Goal: Transaction & Acquisition: Purchase product/service

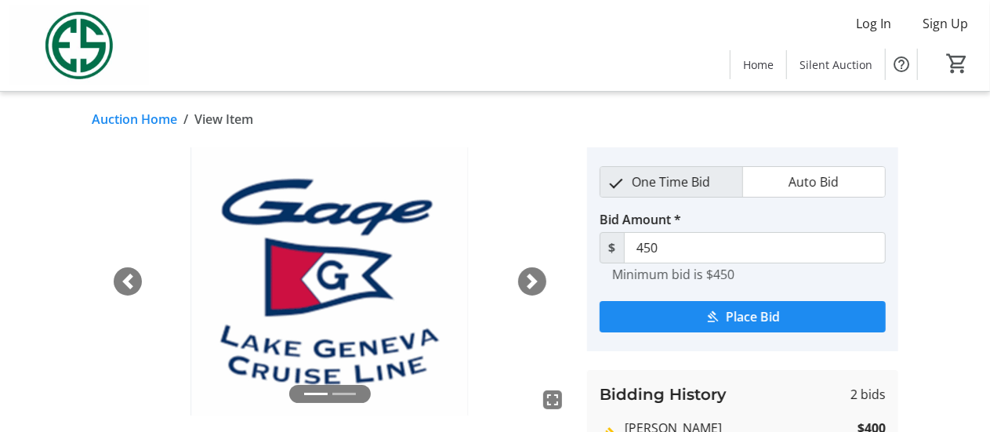
scroll to position [2, 0]
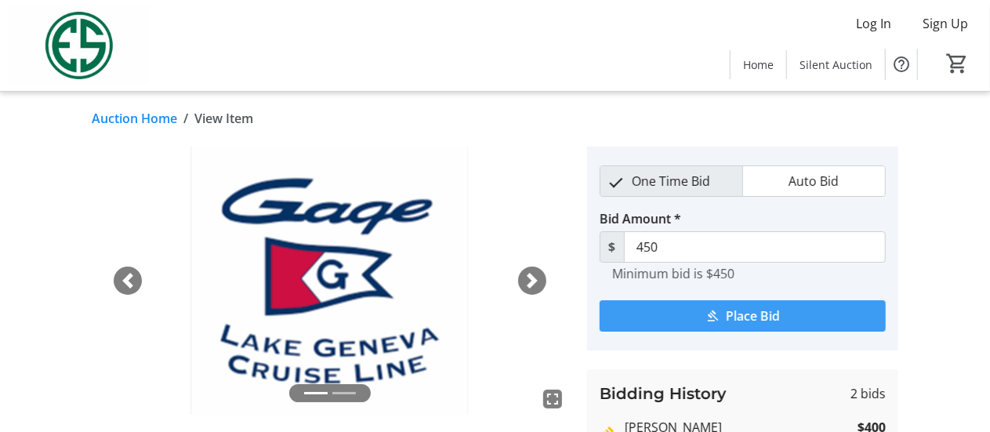
click at [712, 314] on mat-icon "submit" at bounding box center [712, 316] width 14 height 14
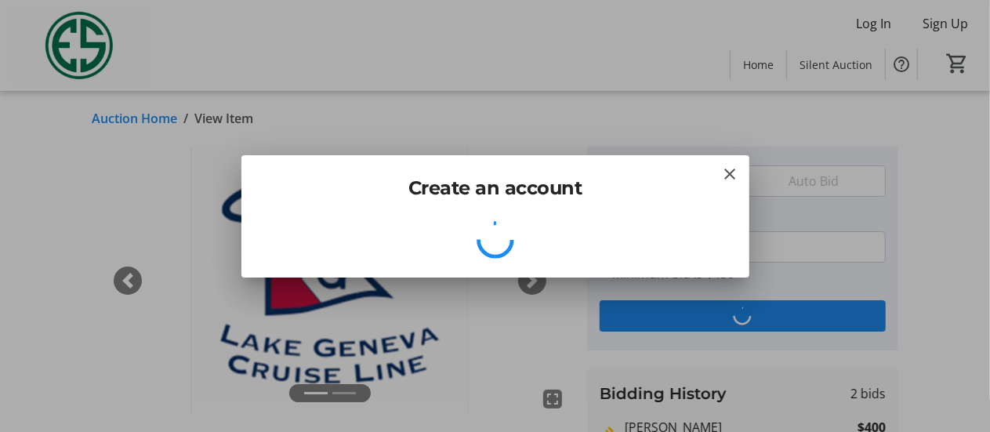
scroll to position [0, 0]
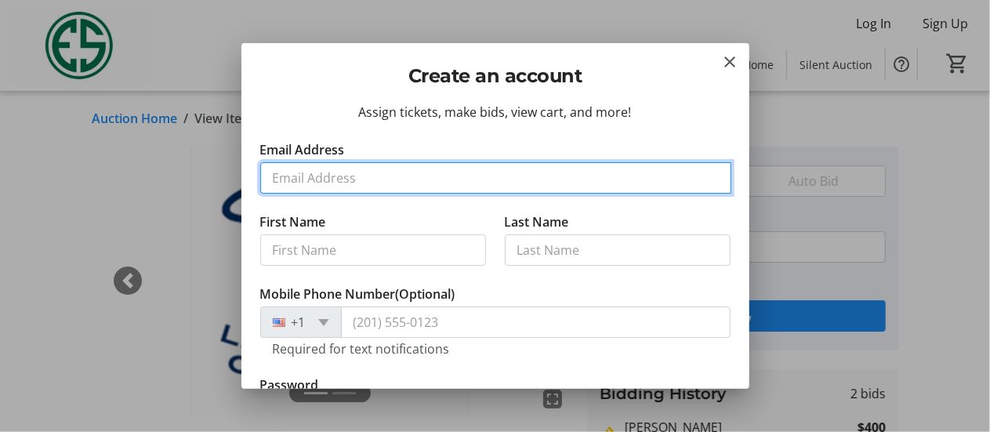
click at [394, 181] on input "Email Address" at bounding box center [495, 177] width 471 height 31
type input "[EMAIL_ADDRESS][DOMAIN_NAME]"
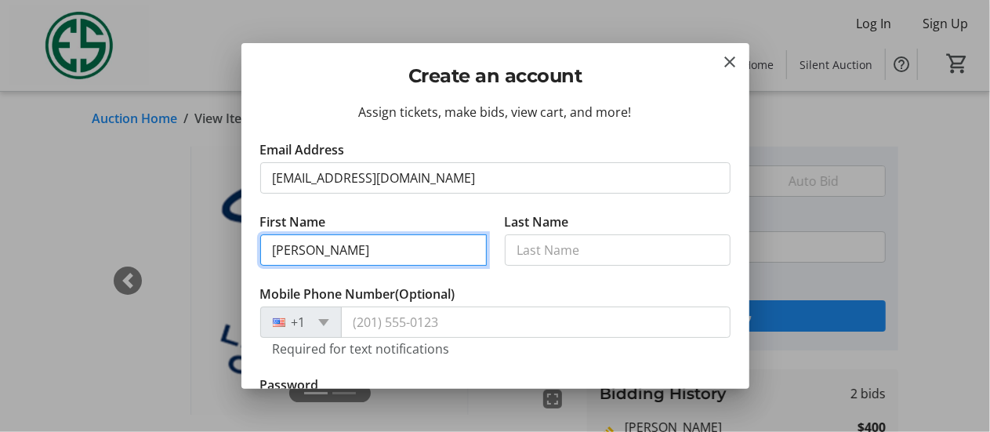
type input "[PERSON_NAME]"
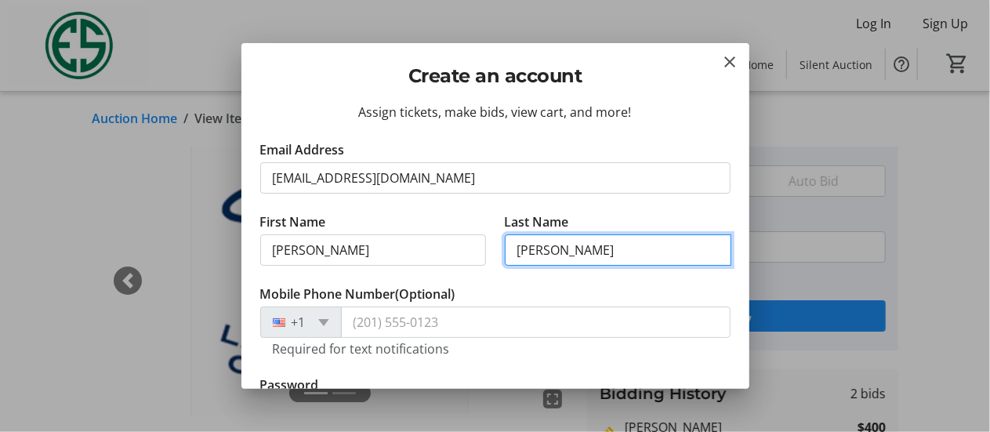
type input "[PERSON_NAME]"
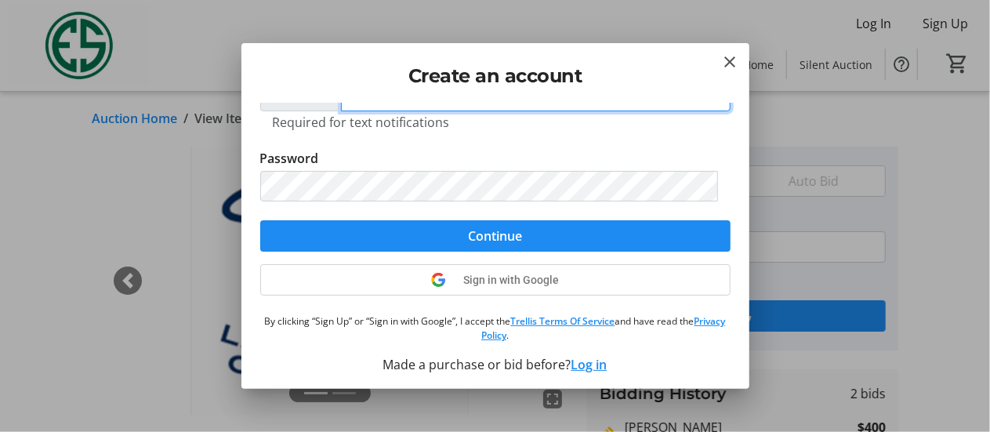
scroll to position [229, 0]
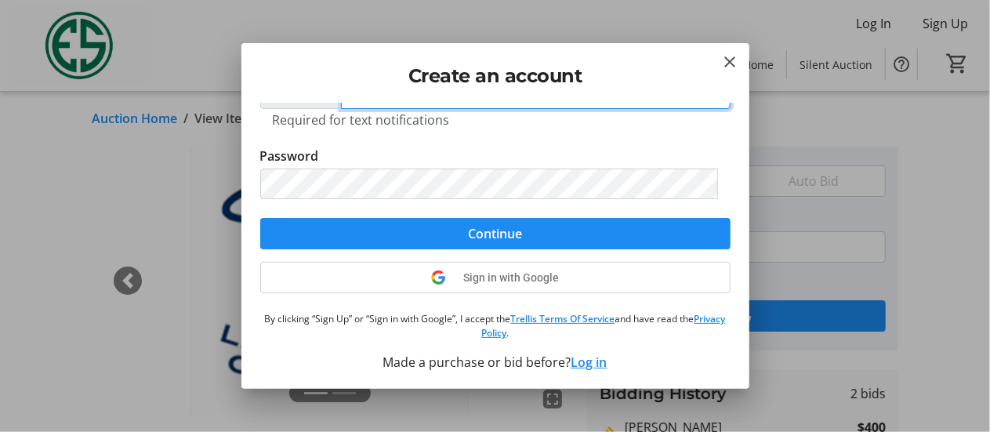
type input "[PHONE_NUMBER]"
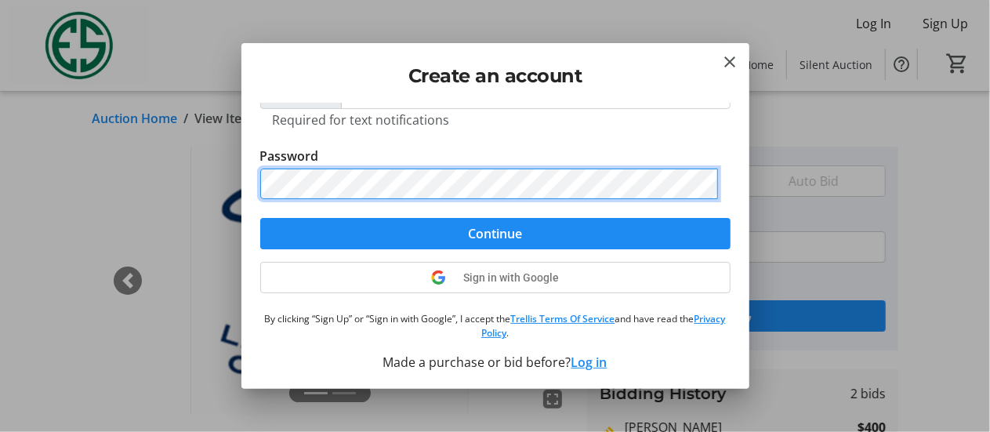
click at [222, 168] on div "Create an account Assign tickets, make bids, view cart, and more! Email Address…" at bounding box center [495, 216] width 990 height 432
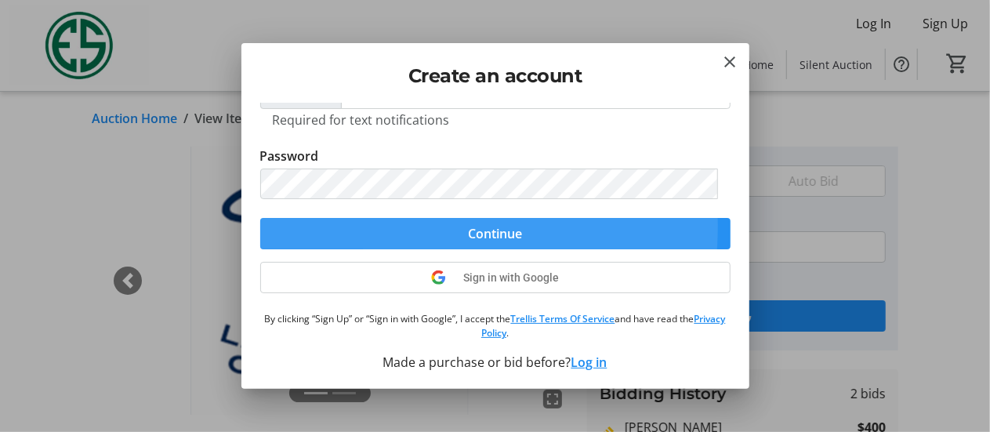
click at [341, 224] on span "submit" at bounding box center [495, 234] width 470 height 38
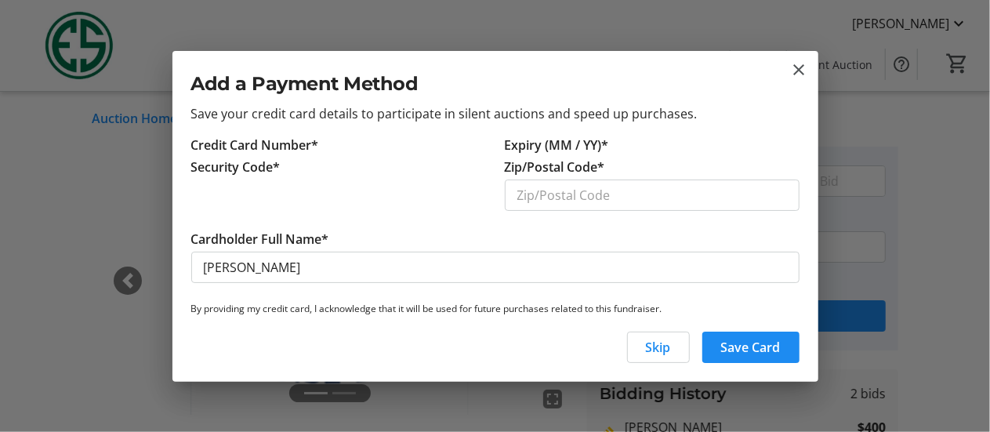
scroll to position [0, 0]
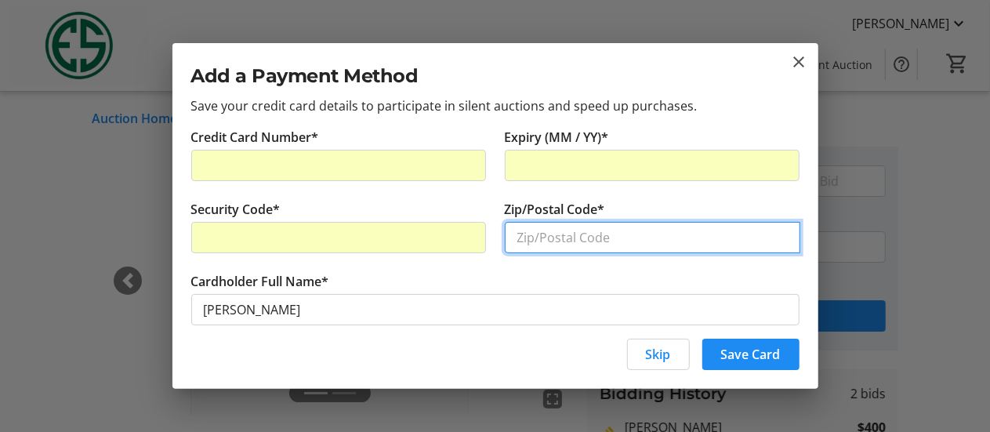
click at [540, 237] on input "Zip/Postal Code*" at bounding box center [652, 237] width 295 height 31
type input "53126"
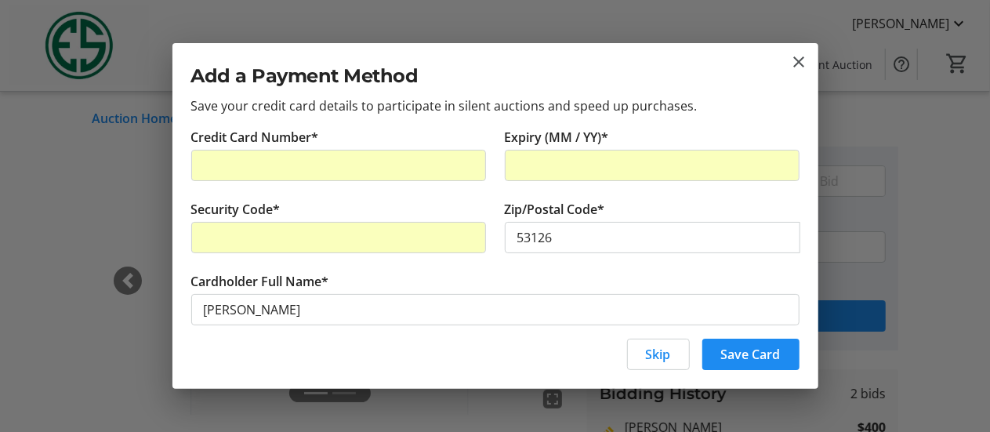
click at [497, 280] on tr-form-field "Cardholder Full Name* [PERSON_NAME]" at bounding box center [495, 308] width 608 height 72
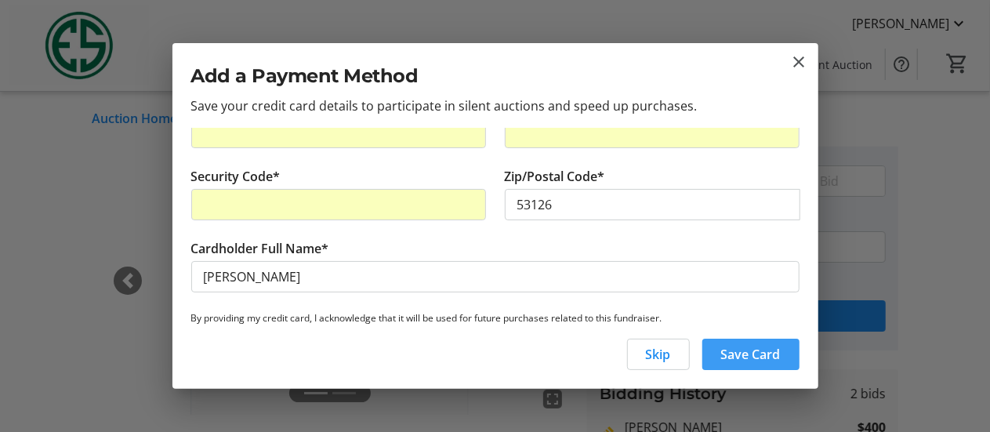
click at [748, 350] on span "Save Card" at bounding box center [751, 354] width 60 height 19
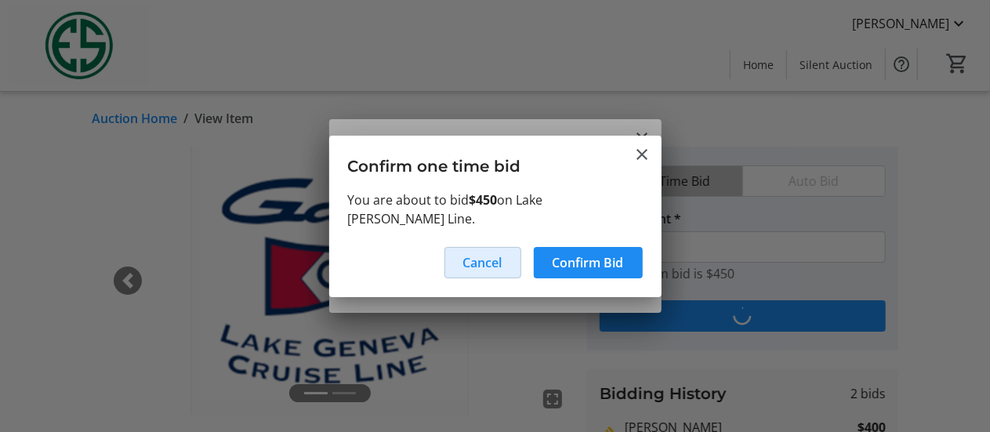
click at [486, 272] on span at bounding box center [482, 263] width 75 height 38
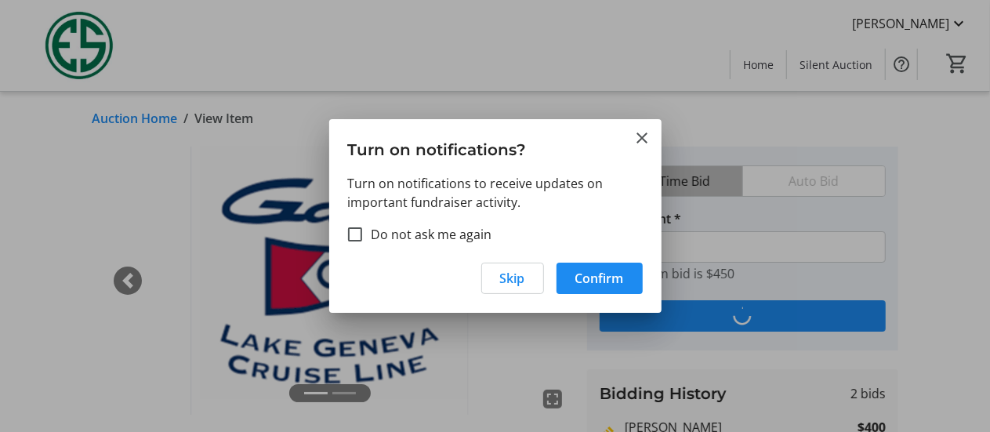
scroll to position [2, 0]
click at [641, 143] on mat-icon "Close" at bounding box center [642, 137] width 19 height 19
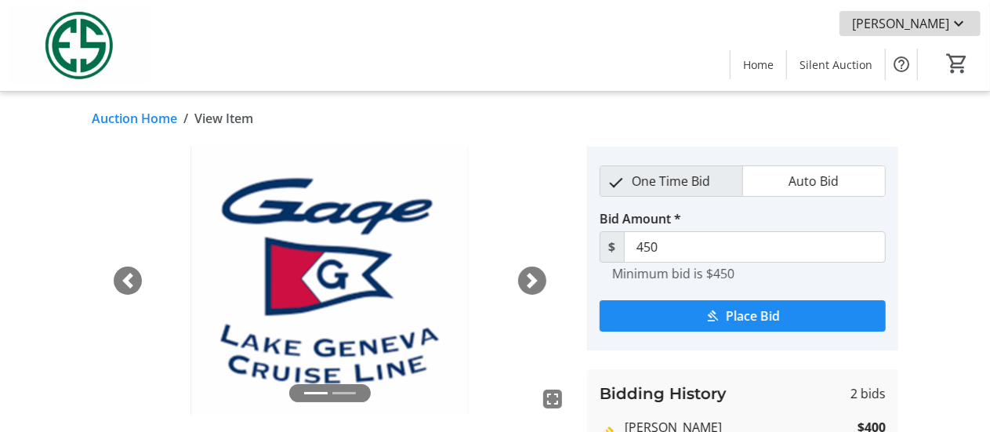
click at [959, 21] on mat-icon at bounding box center [958, 23] width 19 height 19
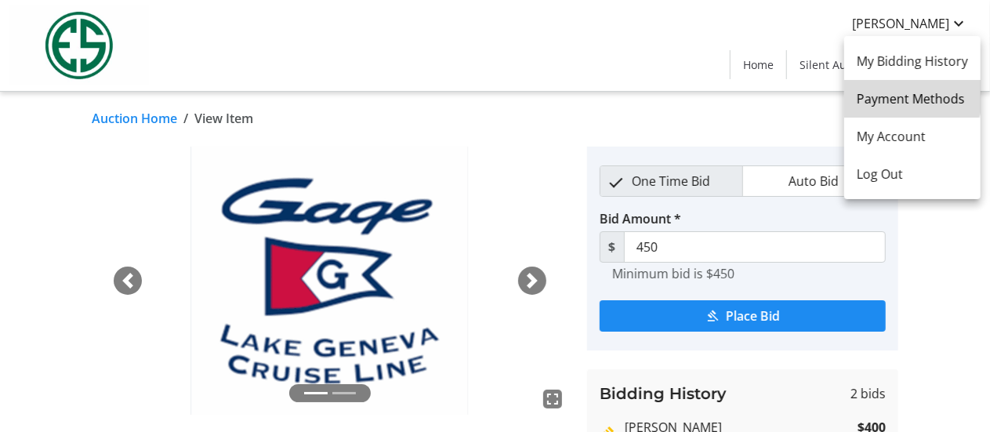
click at [896, 96] on span "Payment Methods" at bounding box center [911, 98] width 111 height 19
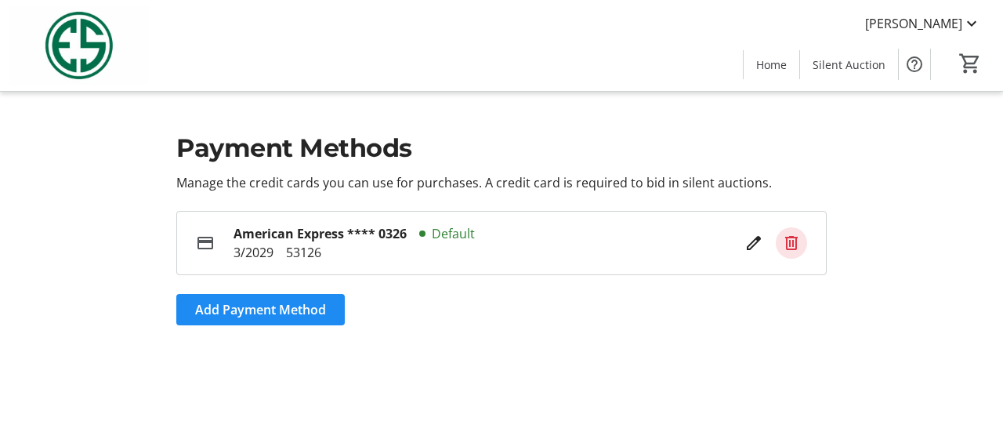
click at [794, 242] on mat-icon at bounding box center [791, 242] width 19 height 19
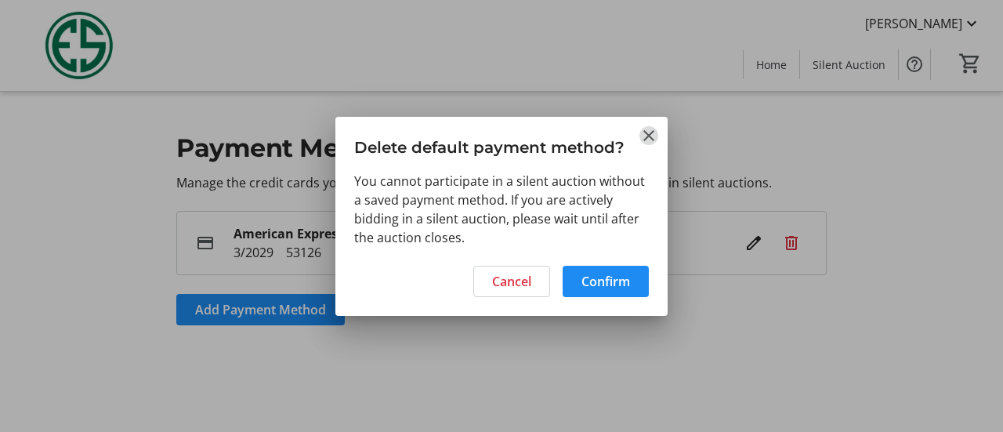
click at [649, 132] on mat-icon "Close" at bounding box center [648, 135] width 19 height 19
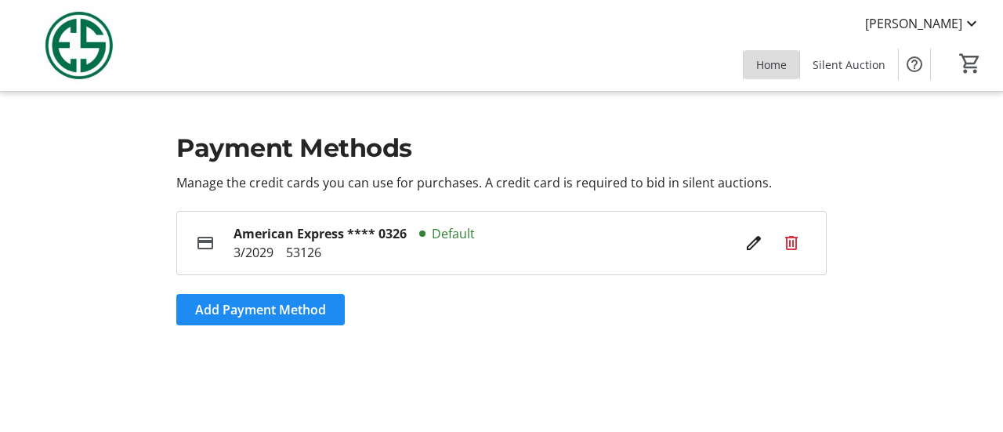
click at [774, 68] on span "Home" at bounding box center [771, 64] width 31 height 16
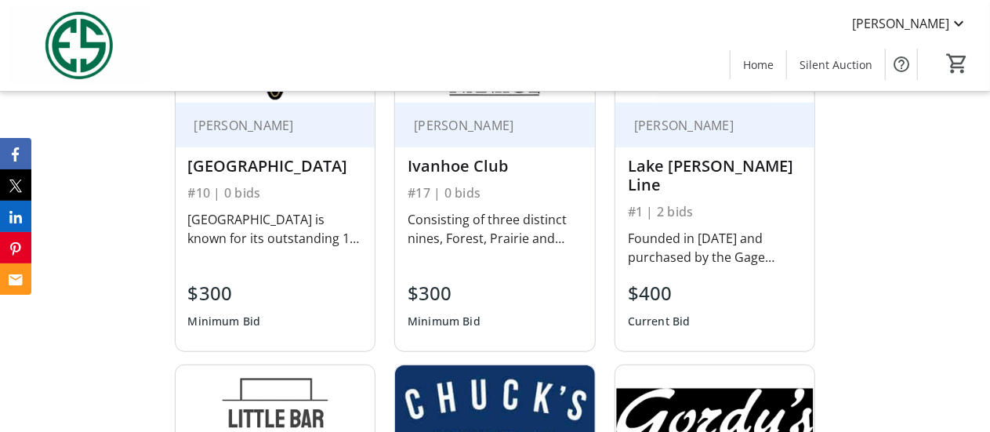
click at [633, 304] on div "$400" at bounding box center [659, 293] width 63 height 28
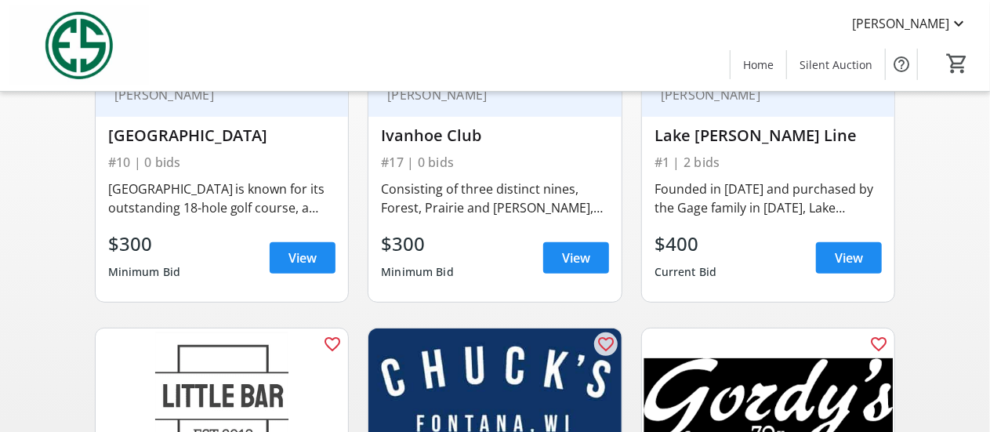
scroll to position [260, 0]
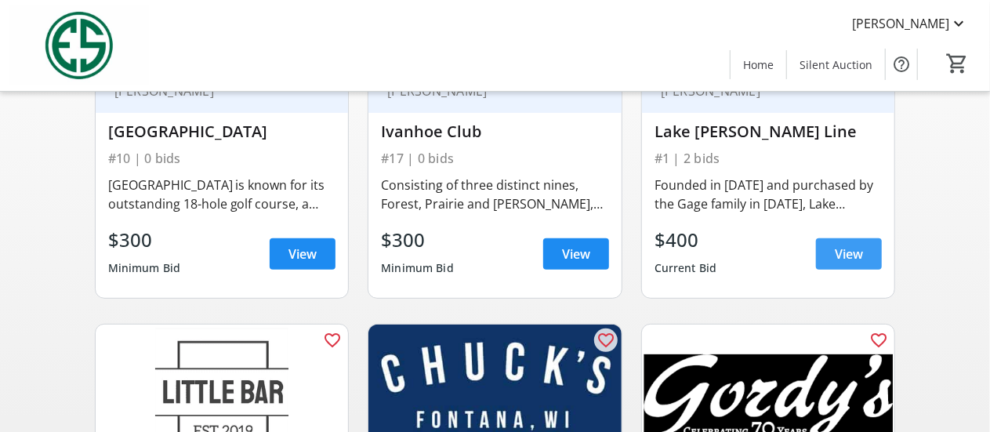
click at [859, 263] on span "View" at bounding box center [848, 253] width 28 height 19
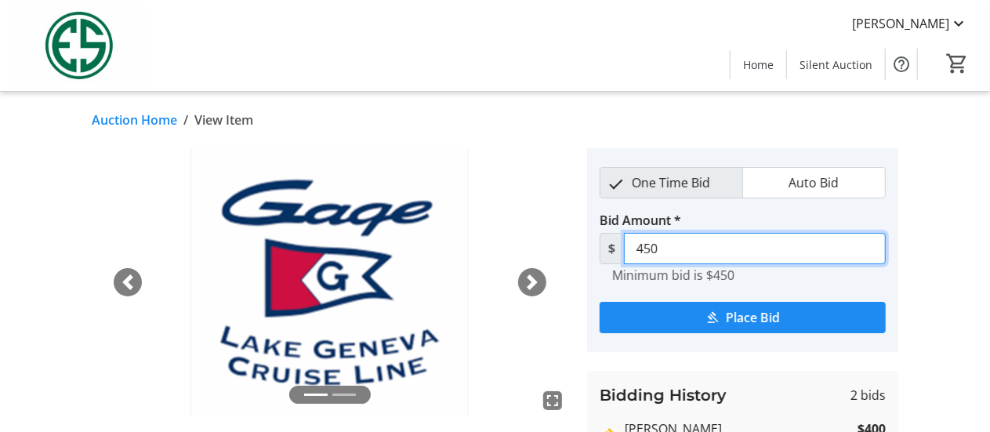
click at [666, 247] on input "450" at bounding box center [755, 248] width 262 height 31
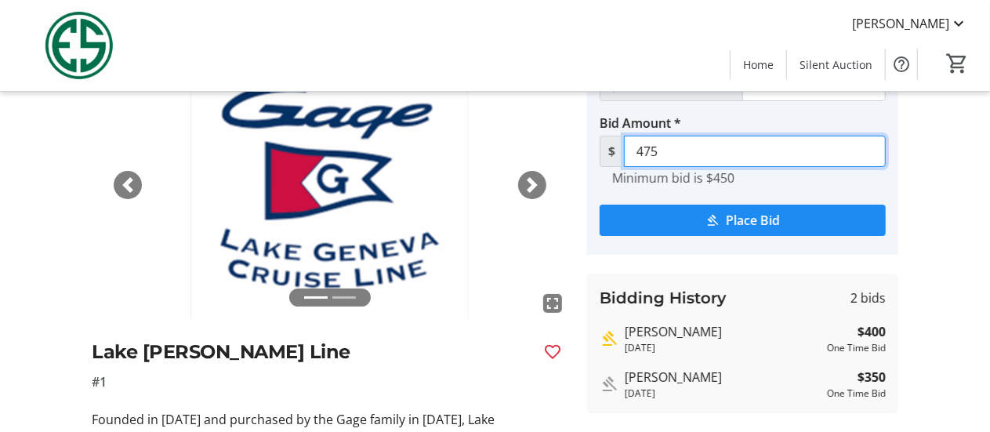
scroll to position [110, 0]
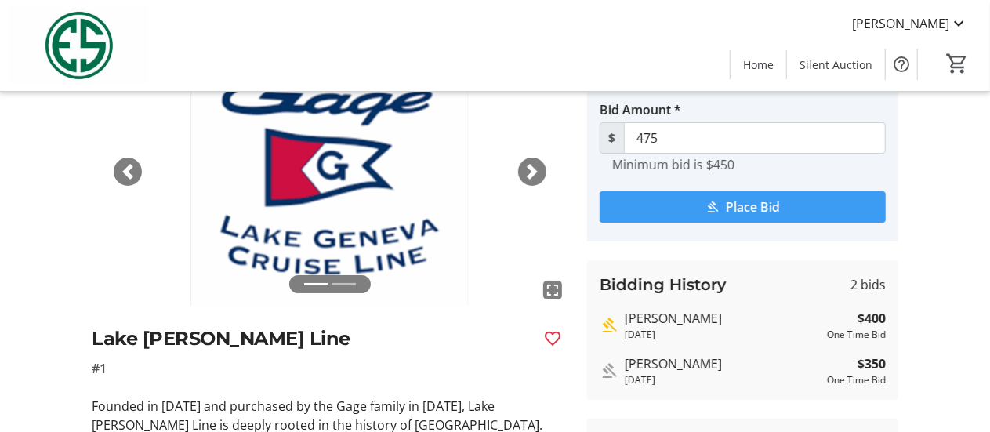
click at [683, 212] on span "submit" at bounding box center [742, 207] width 286 height 38
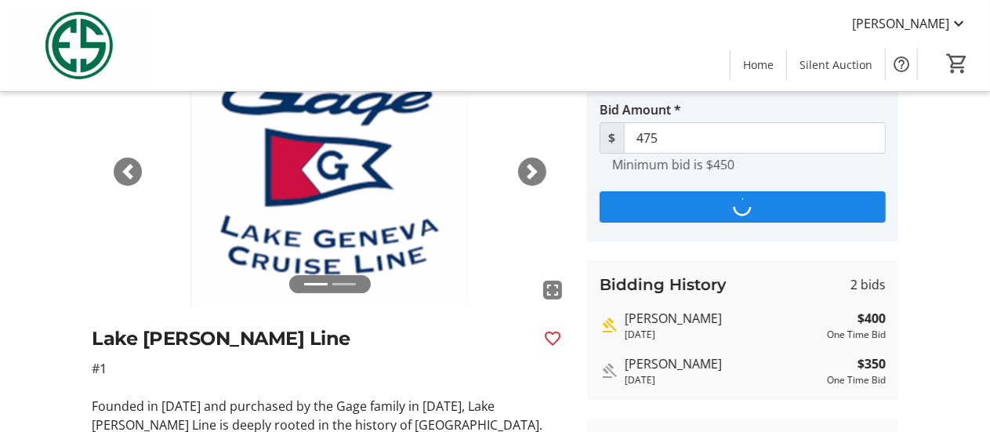
scroll to position [0, 0]
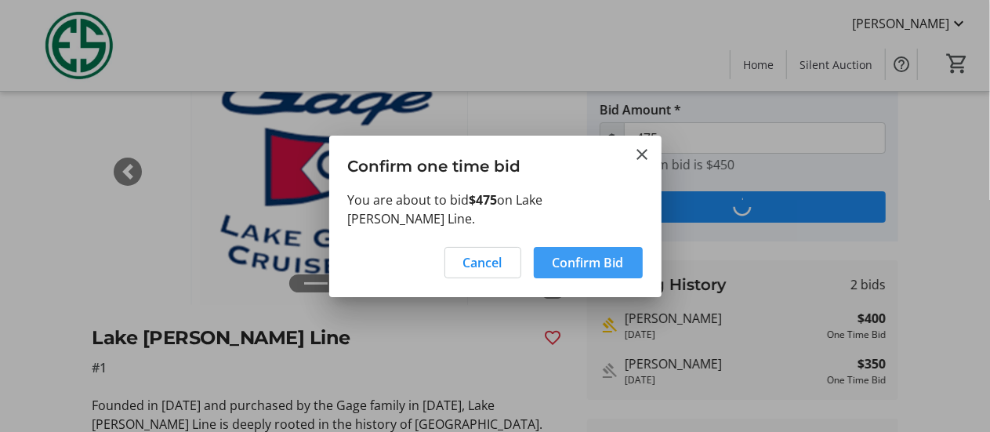
click at [569, 262] on span "Confirm Bid" at bounding box center [587, 262] width 71 height 19
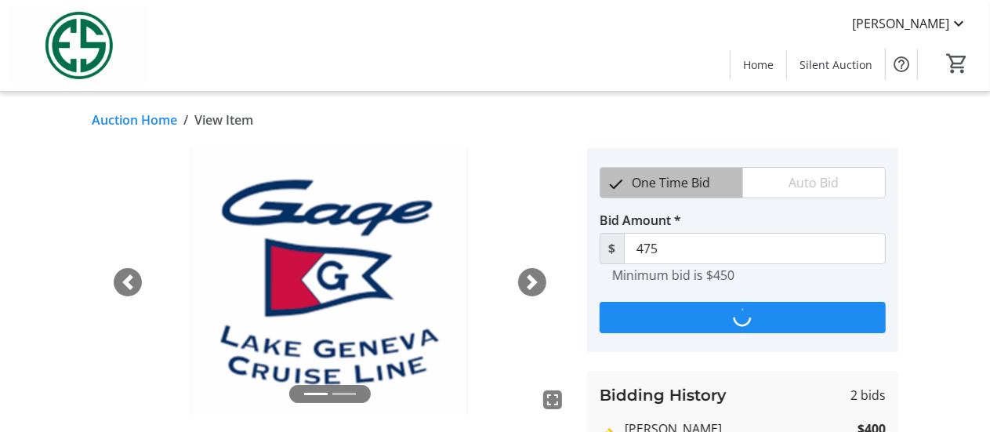
scroll to position [110, 0]
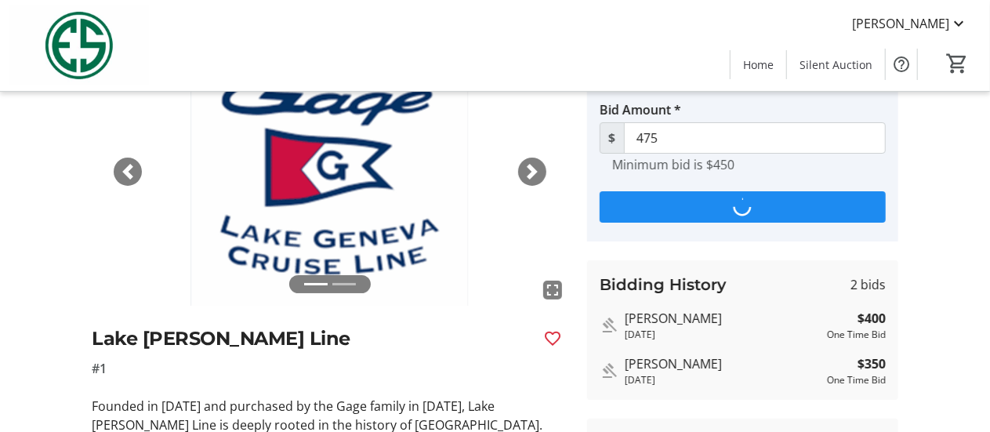
type input "525"
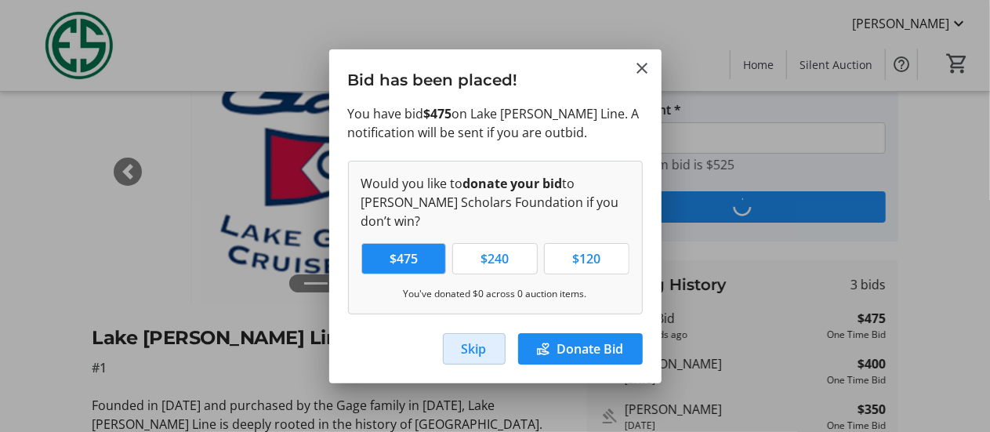
click at [470, 339] on span "Skip" at bounding box center [473, 348] width 25 height 19
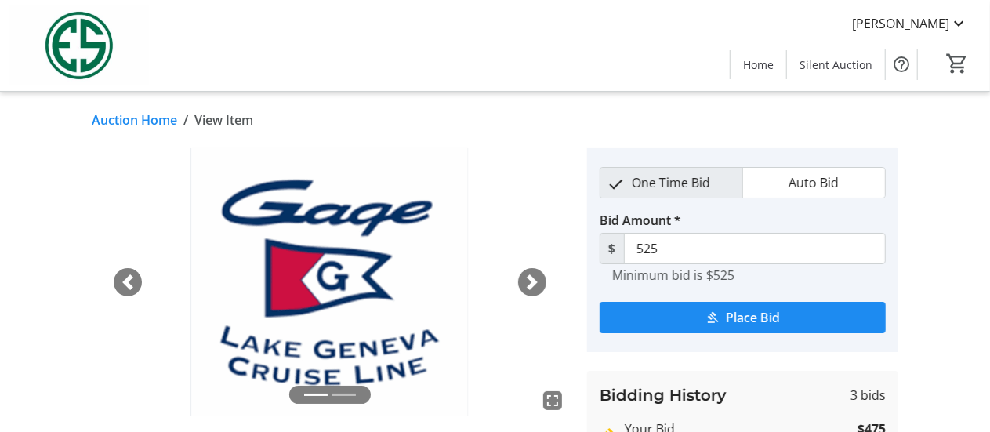
click at [132, 125] on link "Auction Home" at bounding box center [134, 119] width 85 height 19
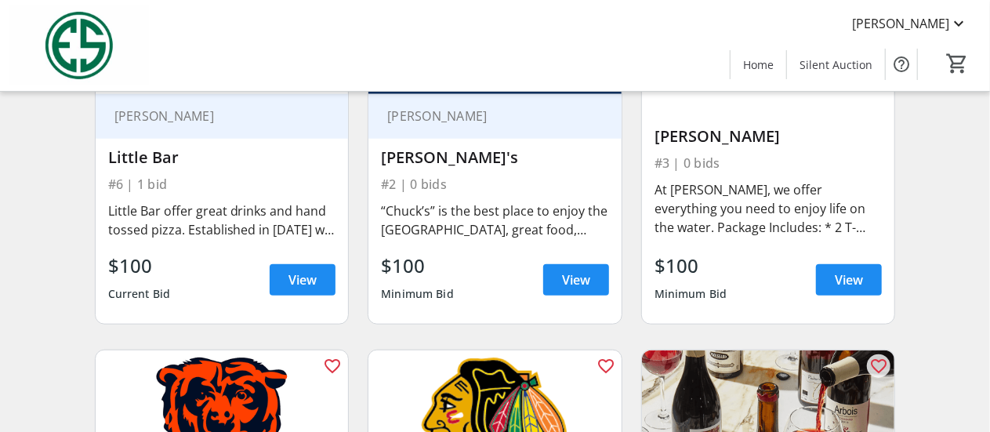
scroll to position [634, 0]
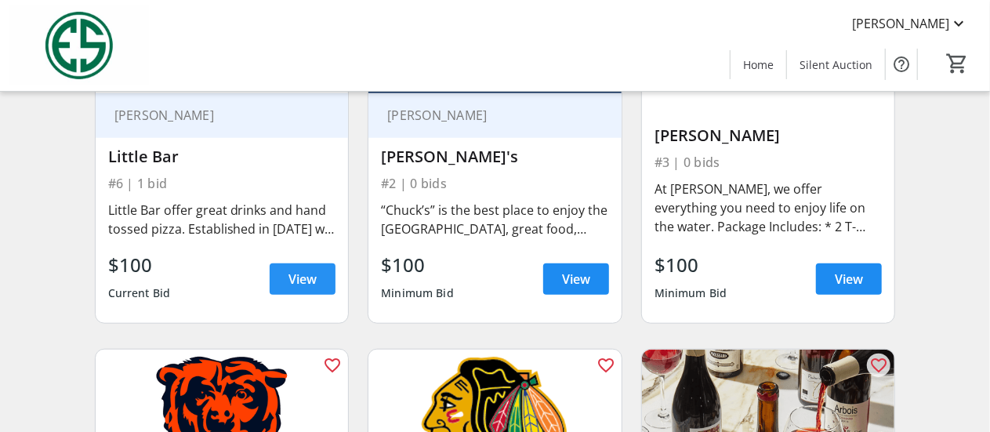
click at [298, 288] on span "View" at bounding box center [302, 279] width 28 height 19
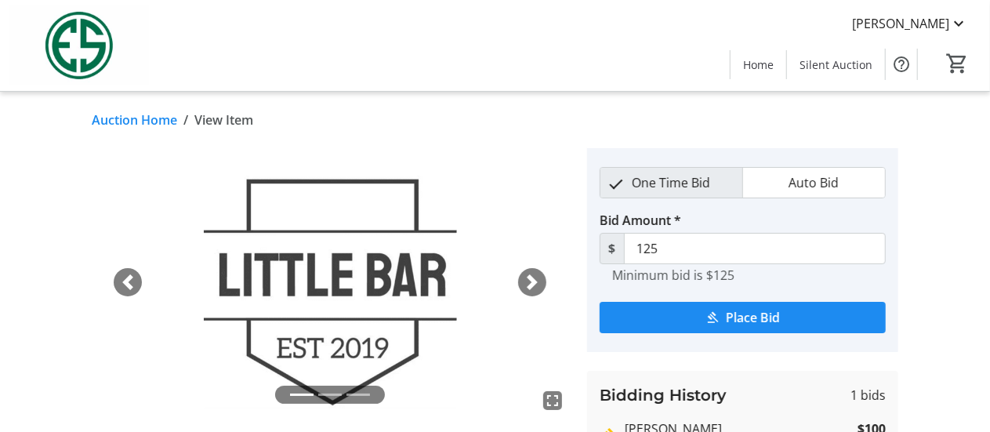
click at [140, 114] on link "Auction Home" at bounding box center [134, 119] width 85 height 19
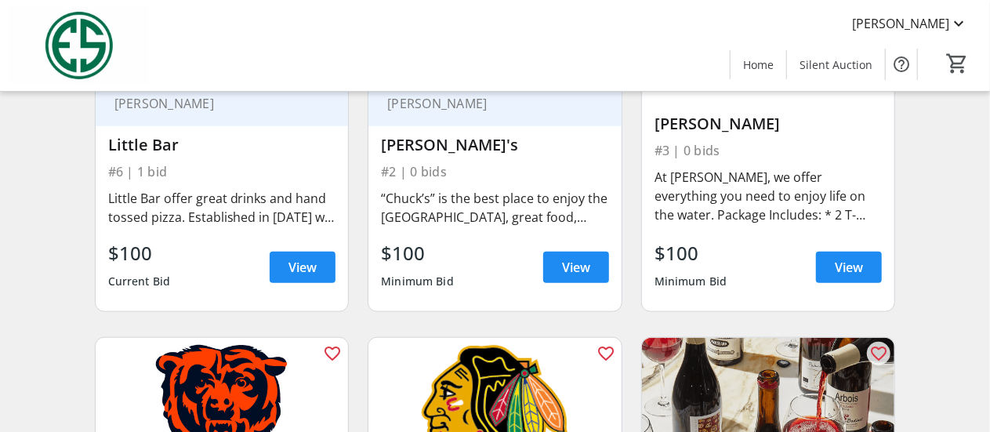
scroll to position [645, 0]
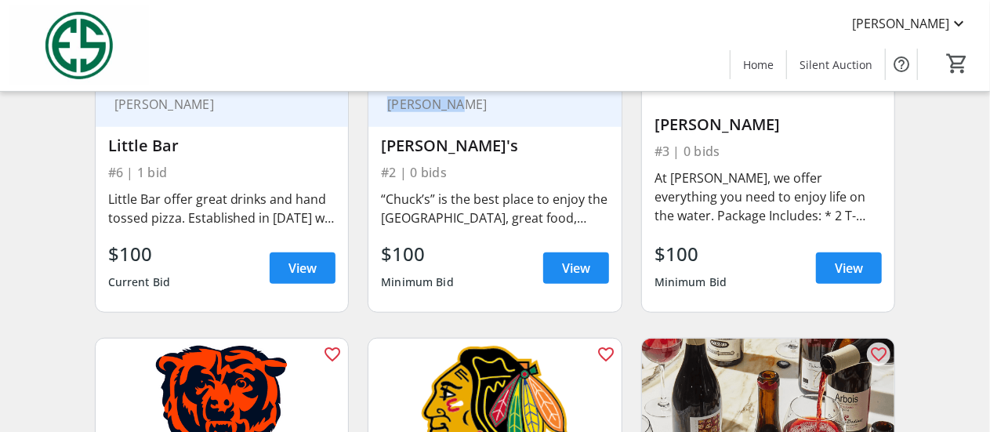
drag, startPoint x: 384, startPoint y: 123, endPoint x: 467, endPoint y: 132, distance: 83.6
click at [467, 127] on div "[PERSON_NAME]" at bounding box center [494, 104] width 253 height 45
copy div "[PERSON_NAME]"
